Goal: Complete application form

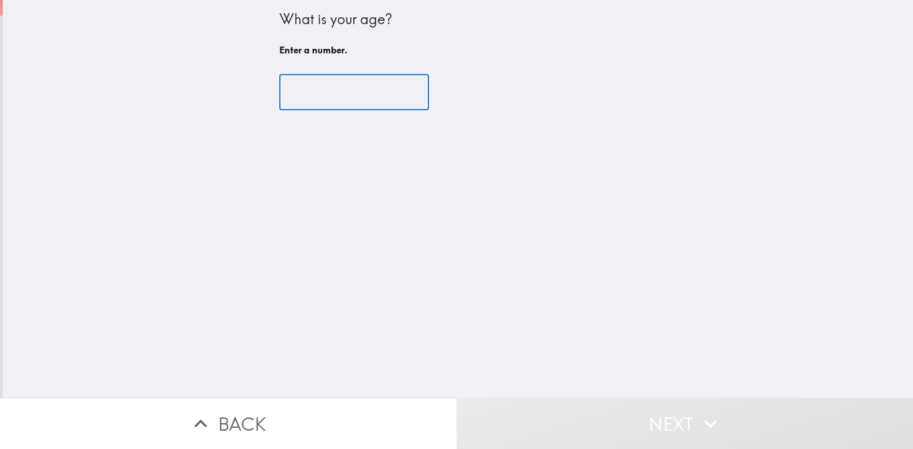
click at [337, 82] on input "number" at bounding box center [354, 93] width 150 height 36
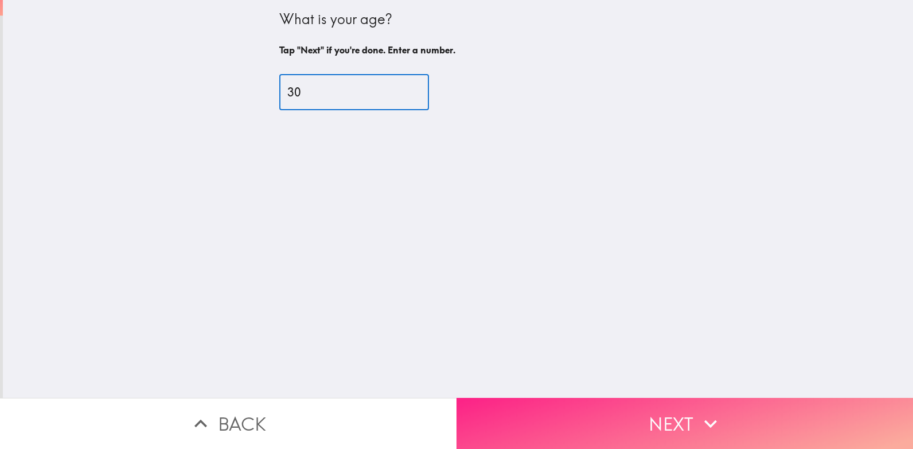
type input "30"
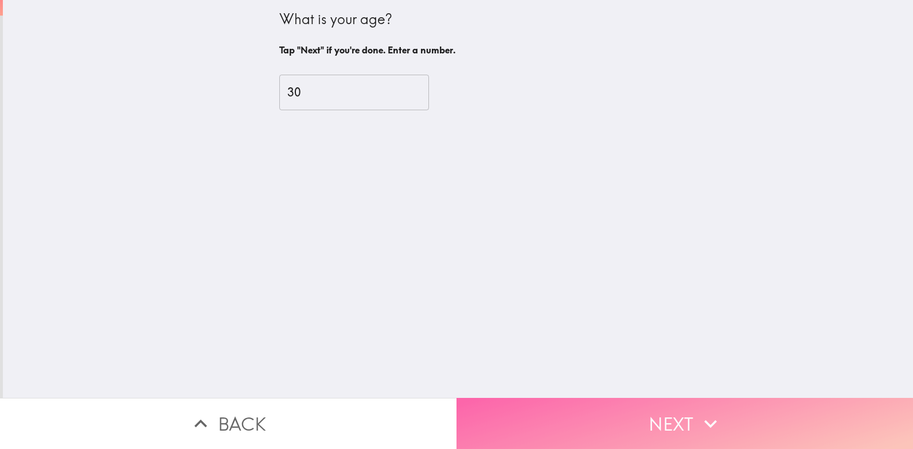
click at [544, 408] on button "Next" at bounding box center [685, 423] width 457 height 51
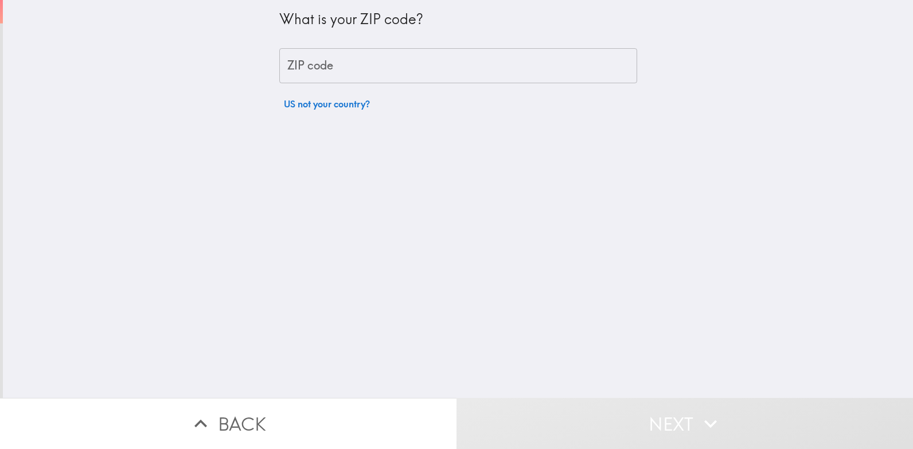
click at [515, 63] on input "ZIP code" at bounding box center [458, 66] width 358 height 36
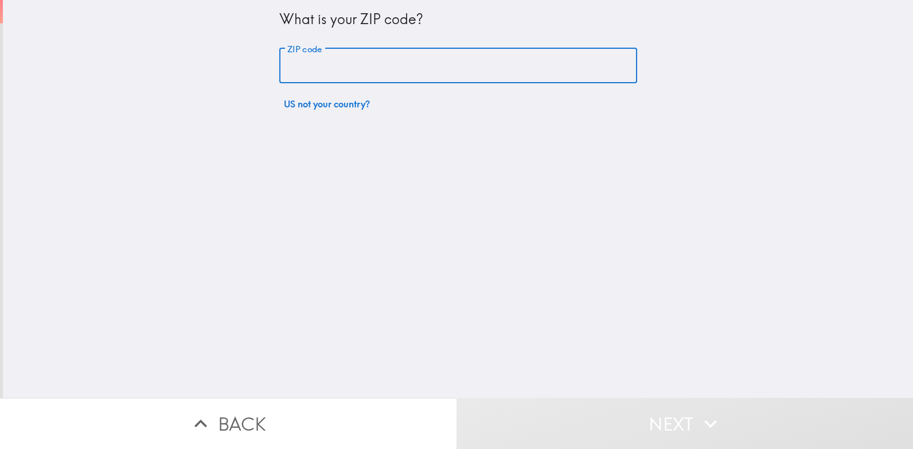
type input "60016"
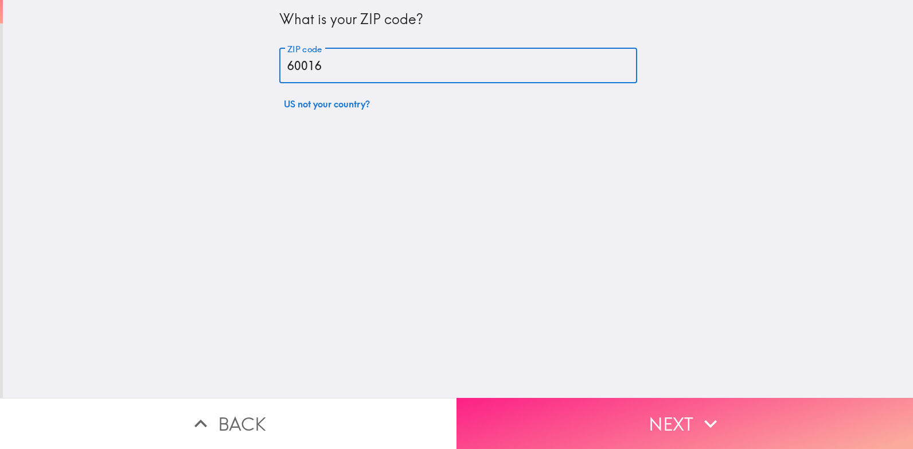
click at [594, 416] on button "Next" at bounding box center [685, 423] width 457 height 51
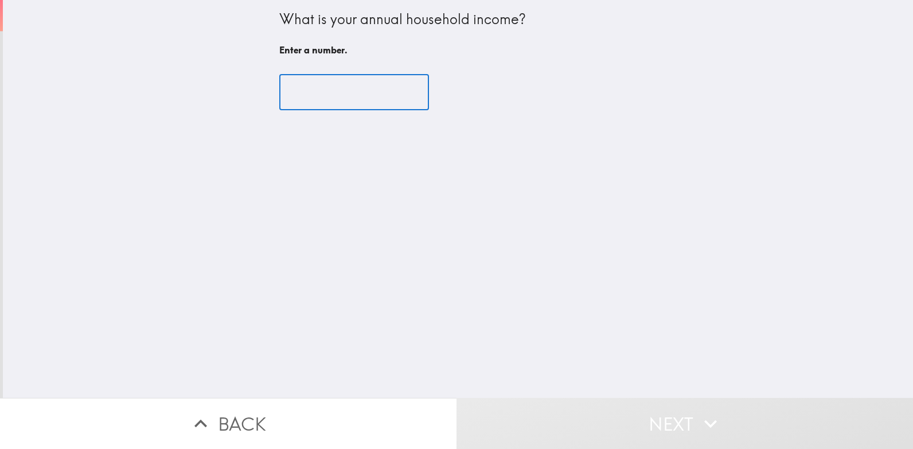
click at [368, 81] on input "number" at bounding box center [354, 93] width 150 height 36
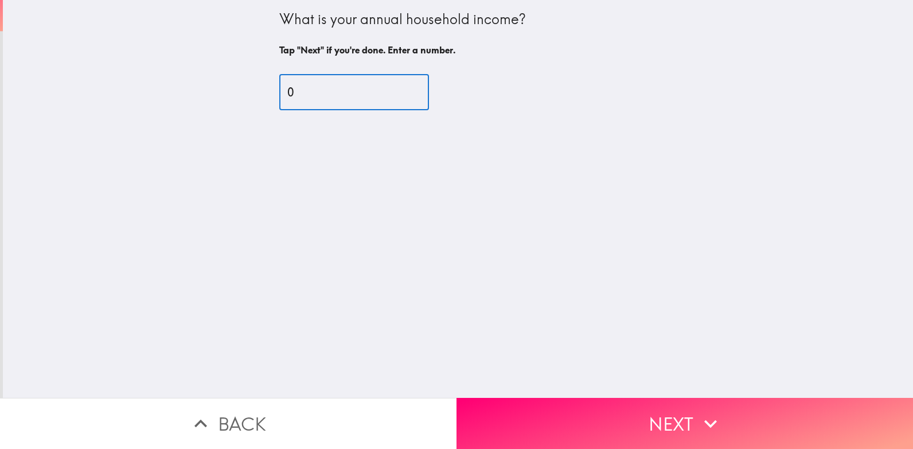
type input "0"
click at [395, 93] on input "0" at bounding box center [354, 93] width 150 height 36
click at [370, 95] on input "0" at bounding box center [354, 93] width 150 height 36
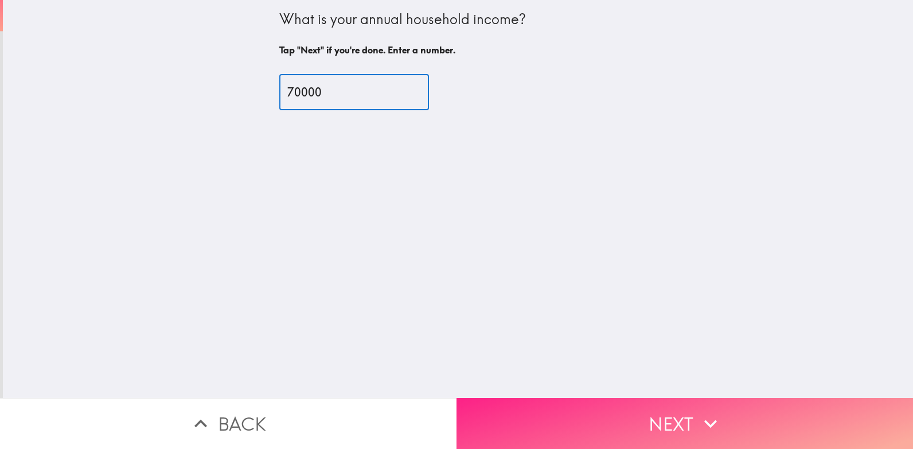
type input "70000"
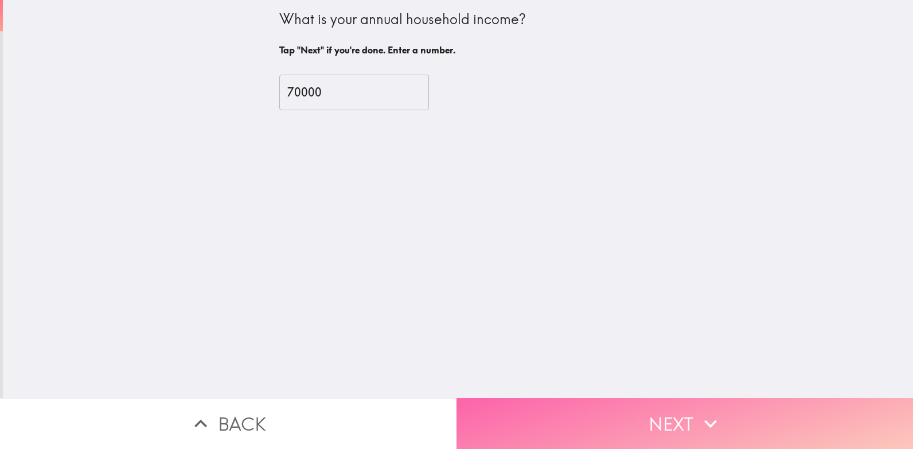
click at [570, 413] on button "Next" at bounding box center [685, 423] width 457 height 51
